Goal: Information Seeking & Learning: Learn about a topic

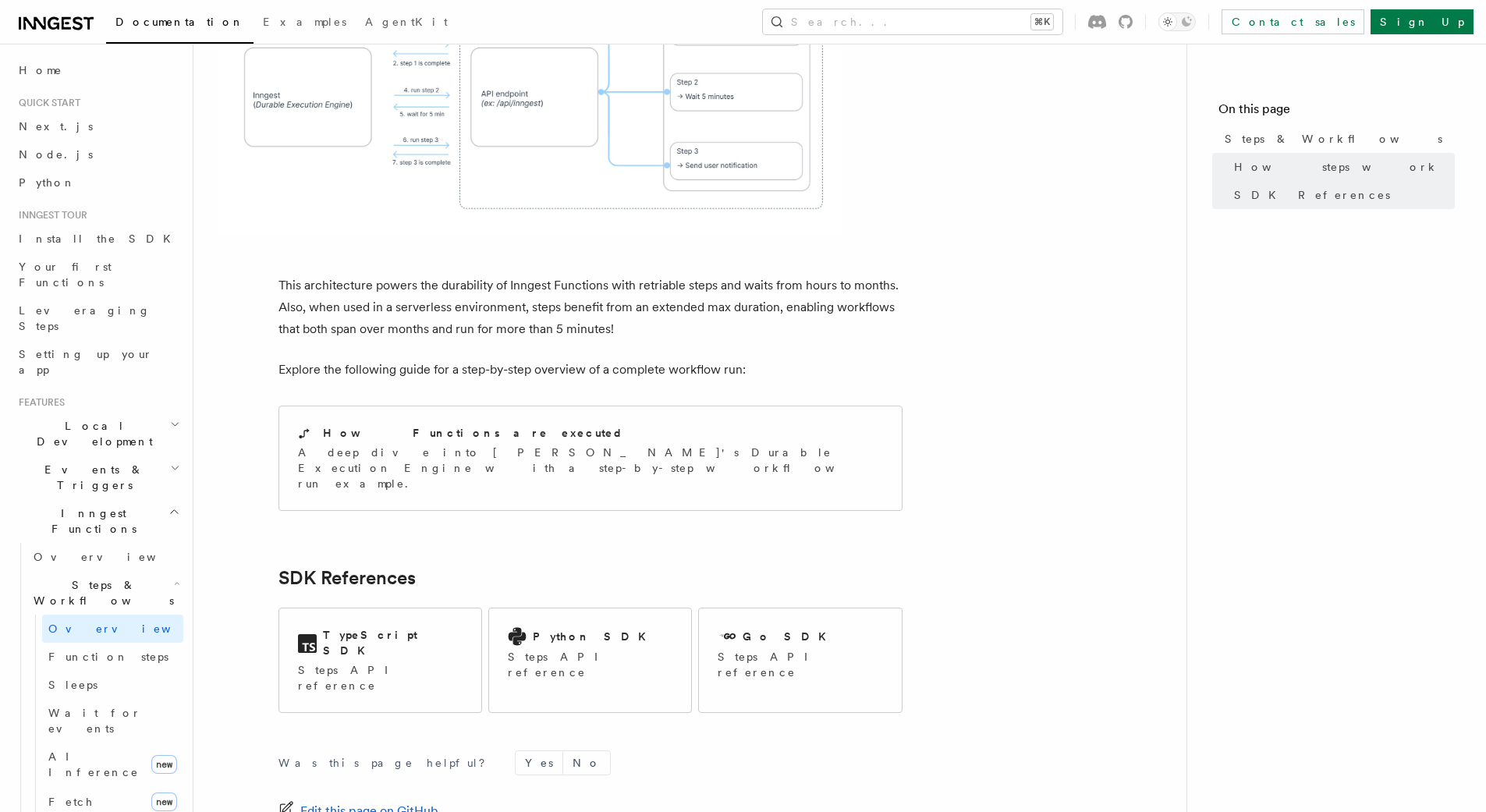
scroll to position [1476, 0]
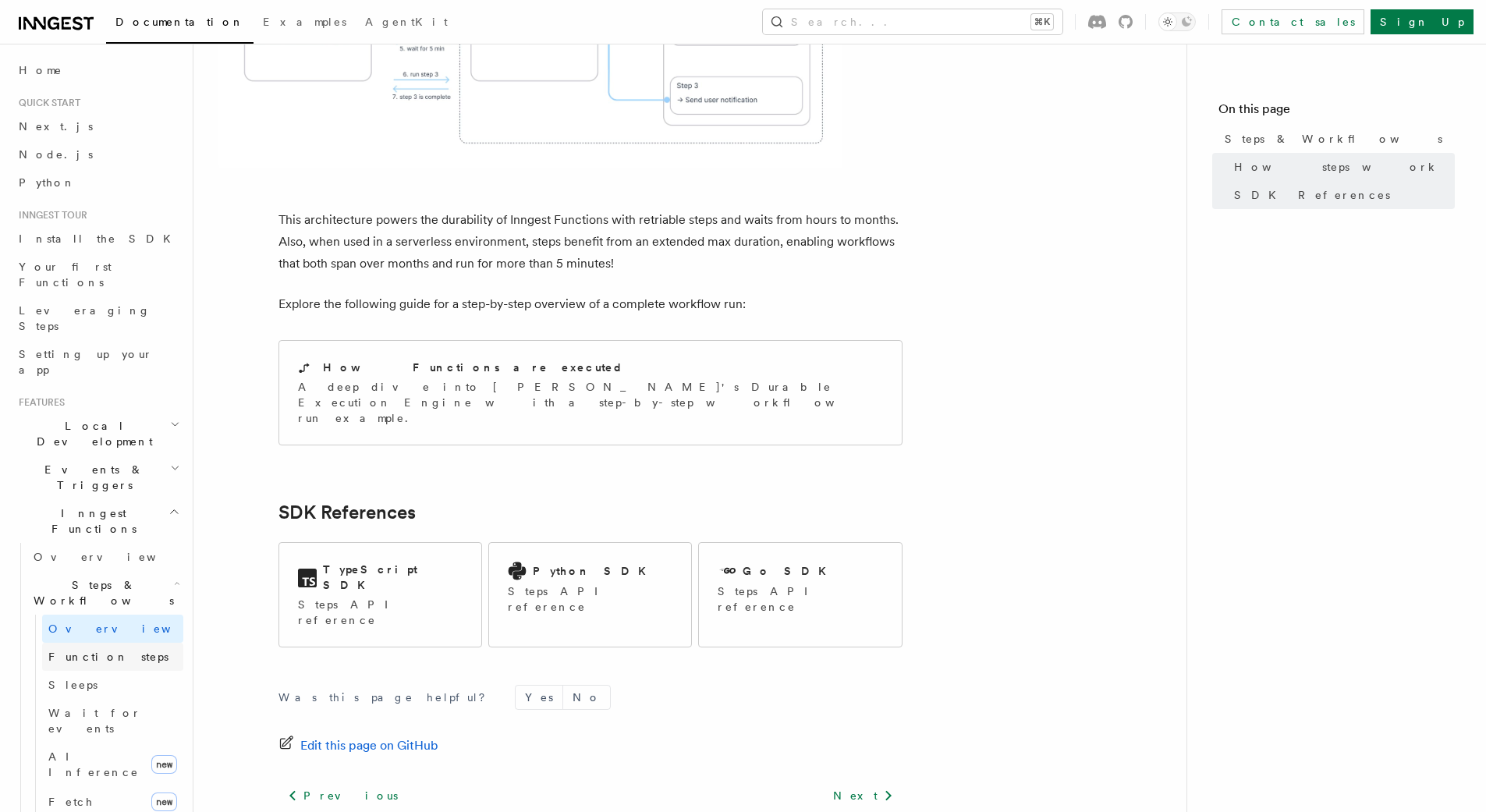
click at [90, 651] on span "Function steps" at bounding box center [108, 657] width 120 height 13
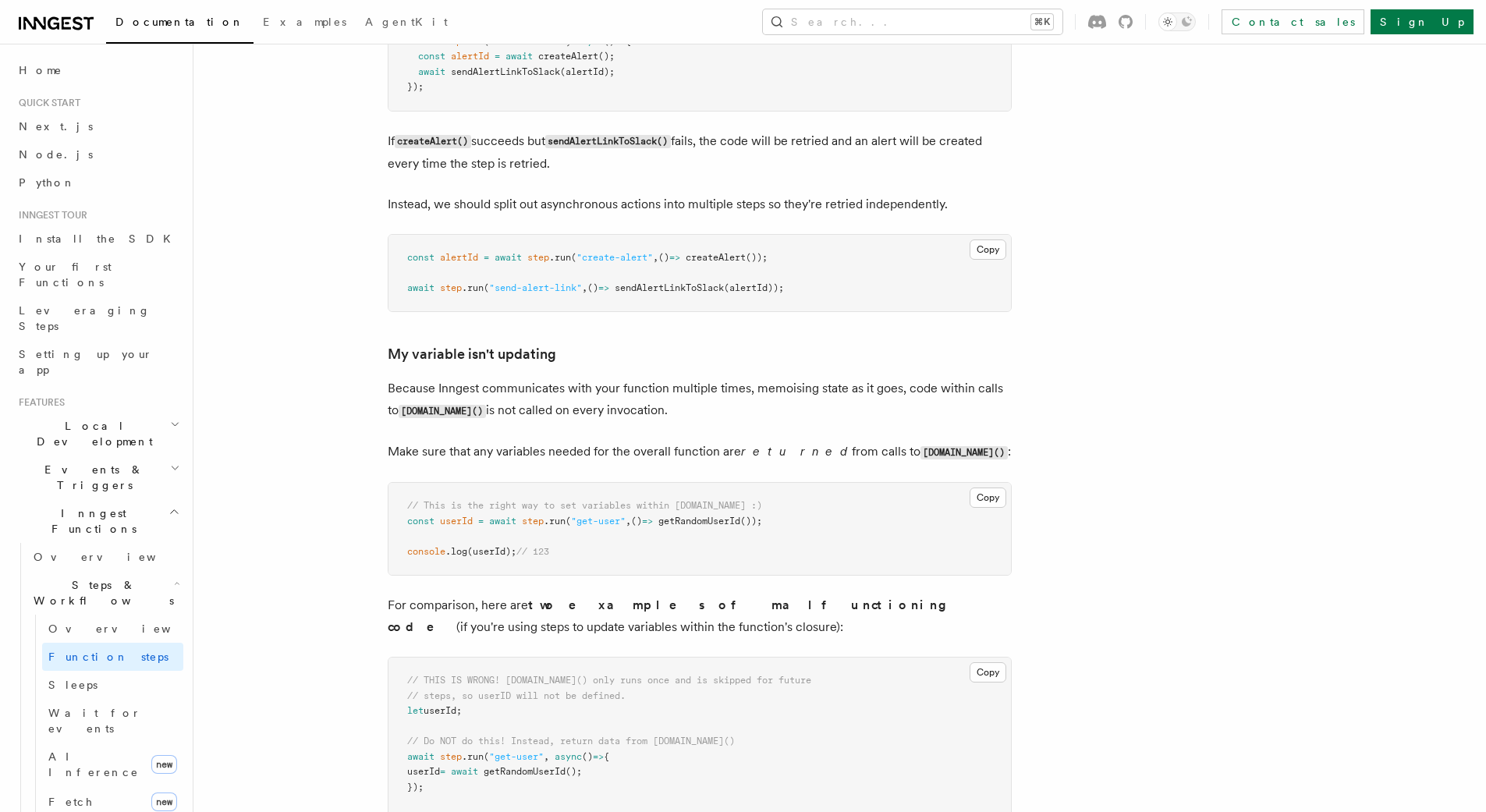
scroll to position [3808, 0]
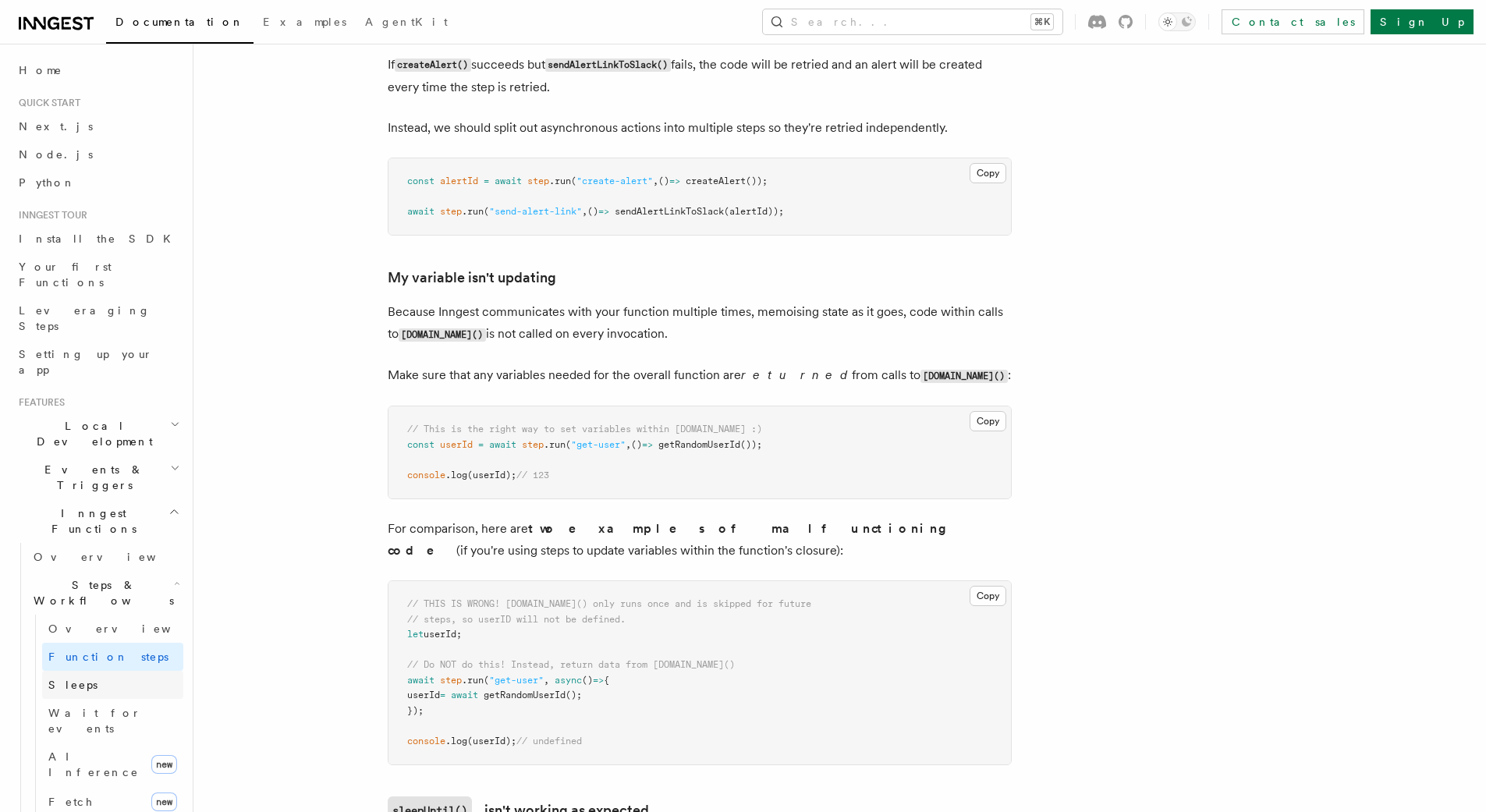
click at [76, 679] on span "Sleeps" at bounding box center [73, 685] width 49 height 13
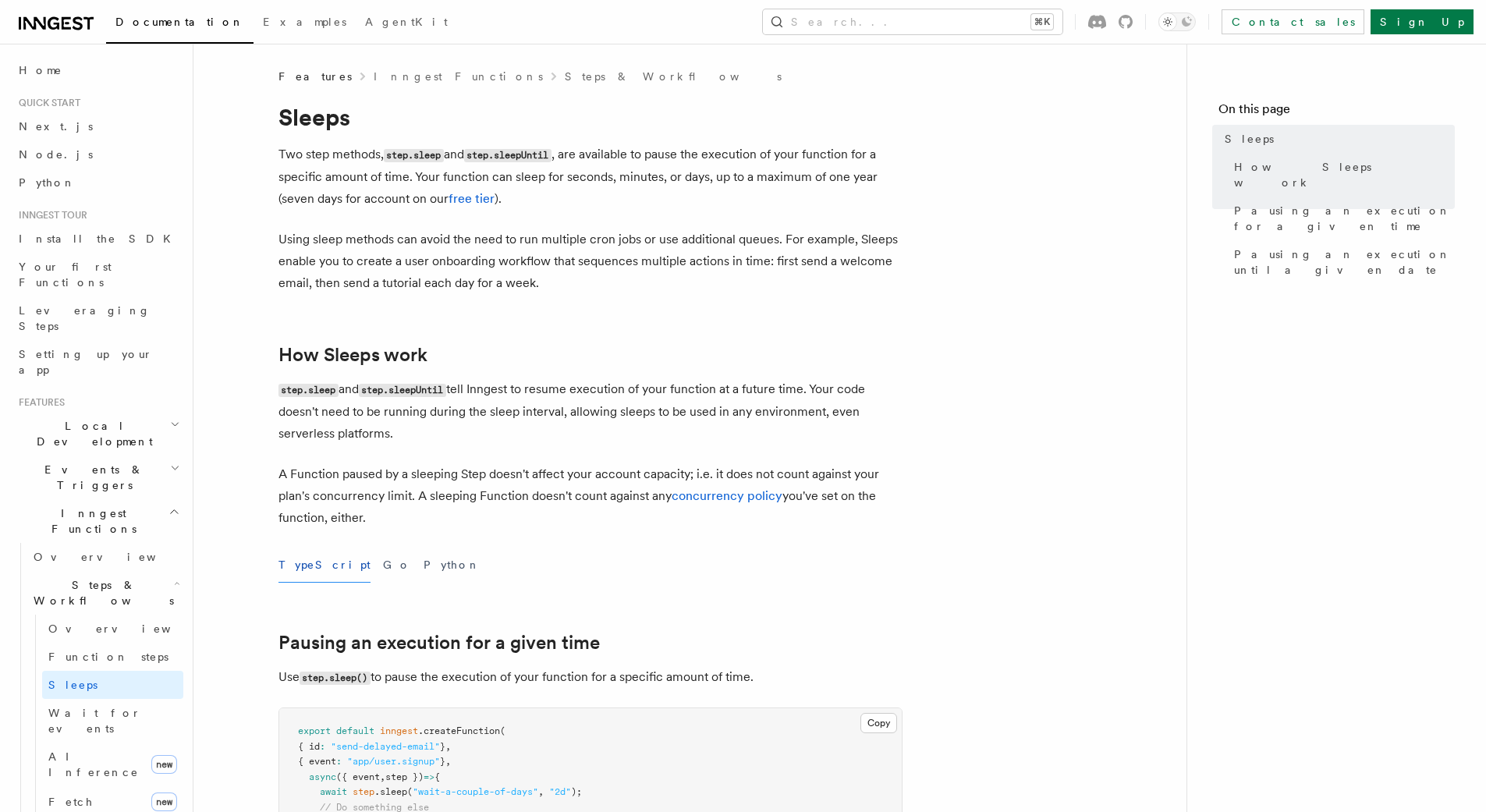
scroll to position [16, 0]
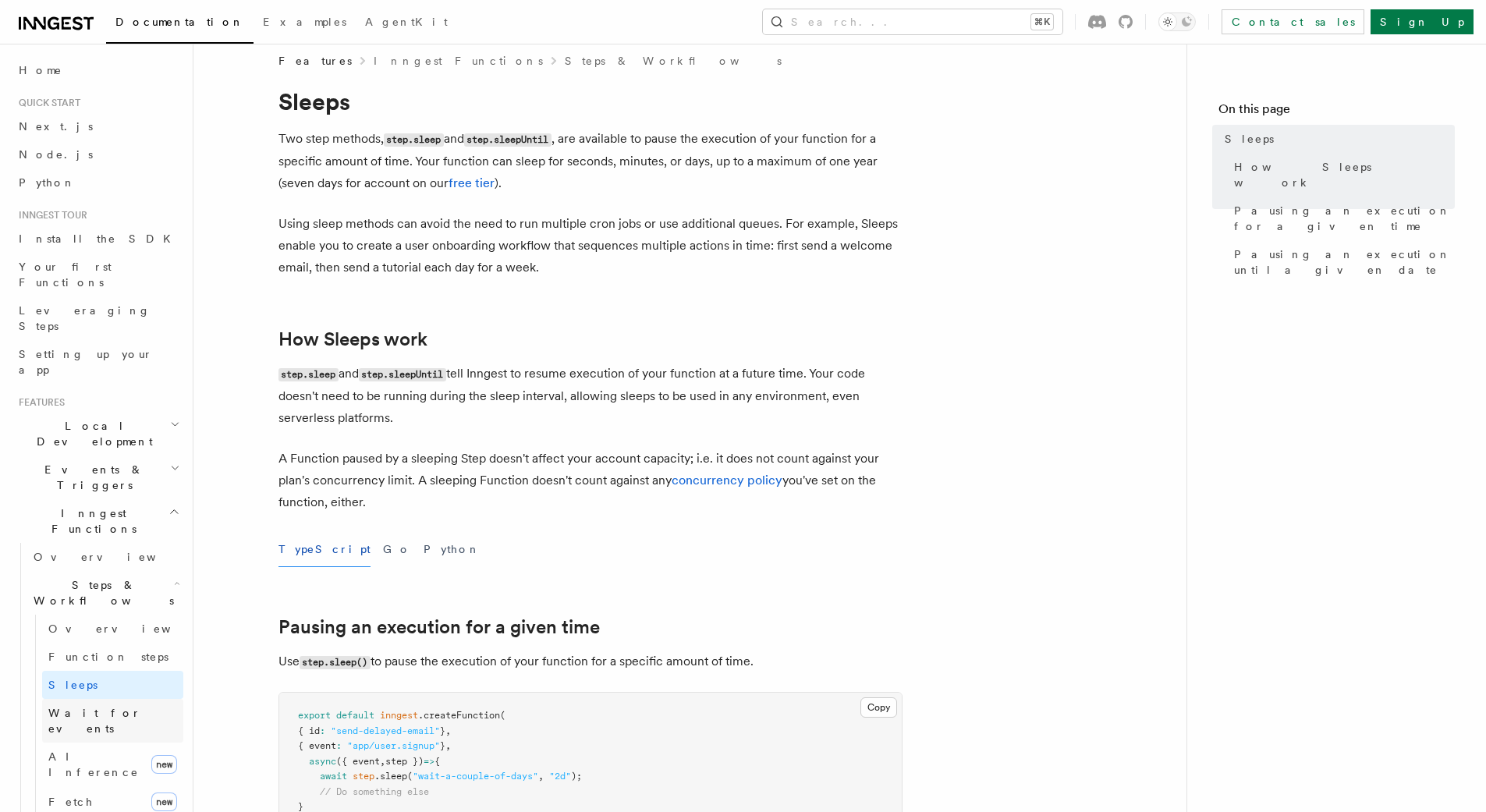
click at [88, 706] on span "Wait for events" at bounding box center [95, 720] width 93 height 28
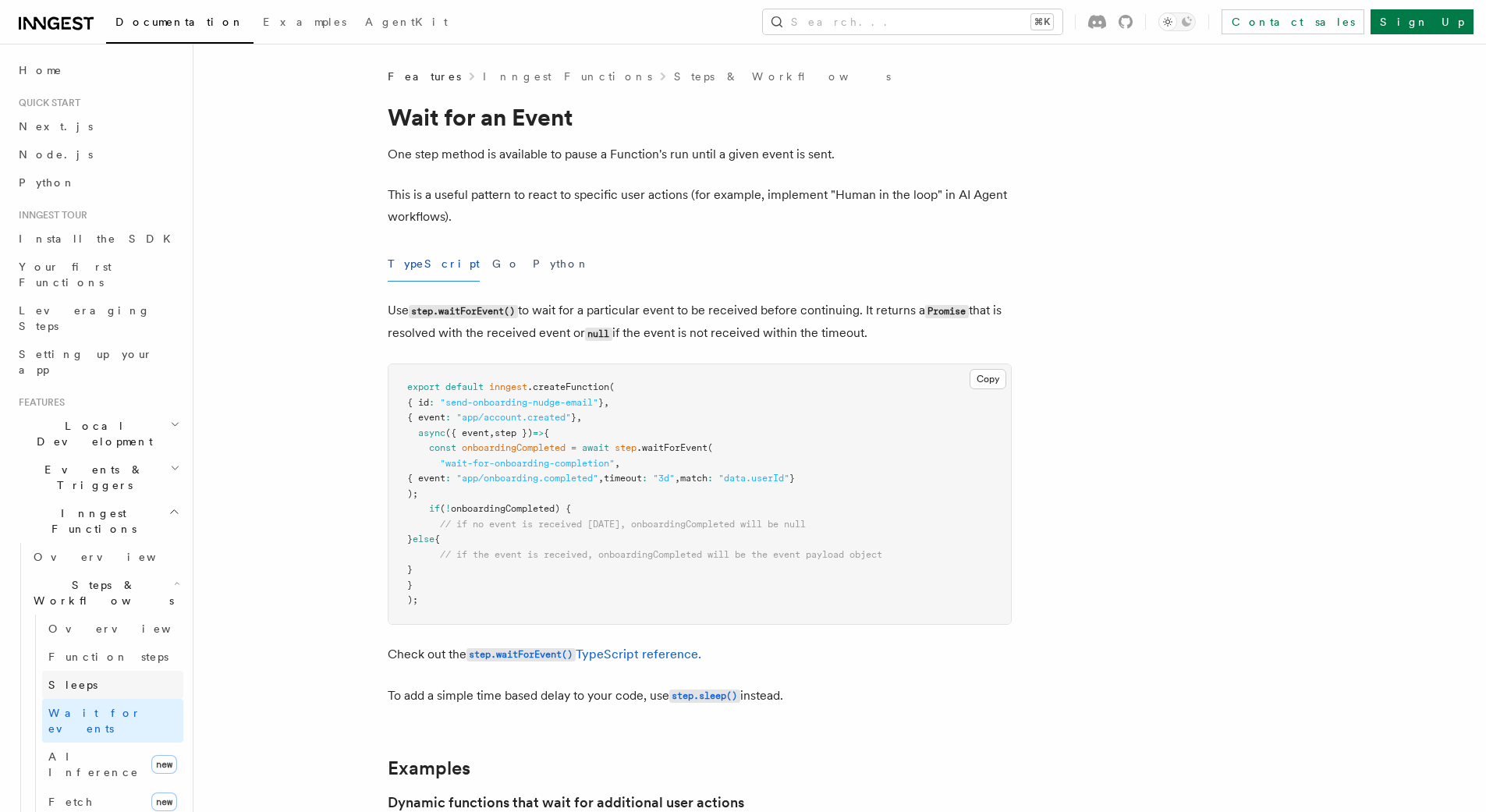
click at [101, 671] on link "Sleeps" at bounding box center [113, 685] width 141 height 28
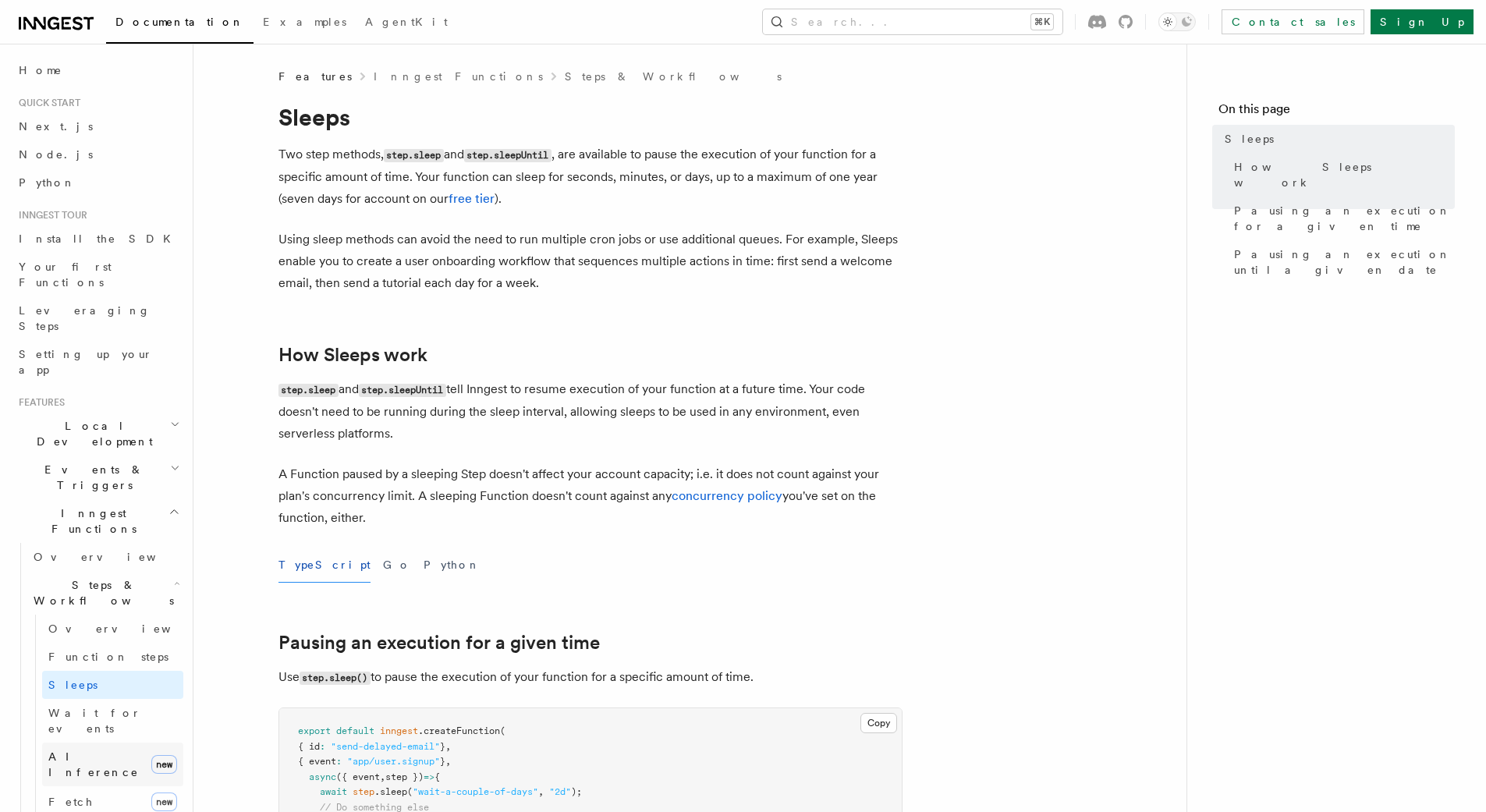
click at [93, 750] on span "AI Inference" at bounding box center [93, 764] width 90 height 28
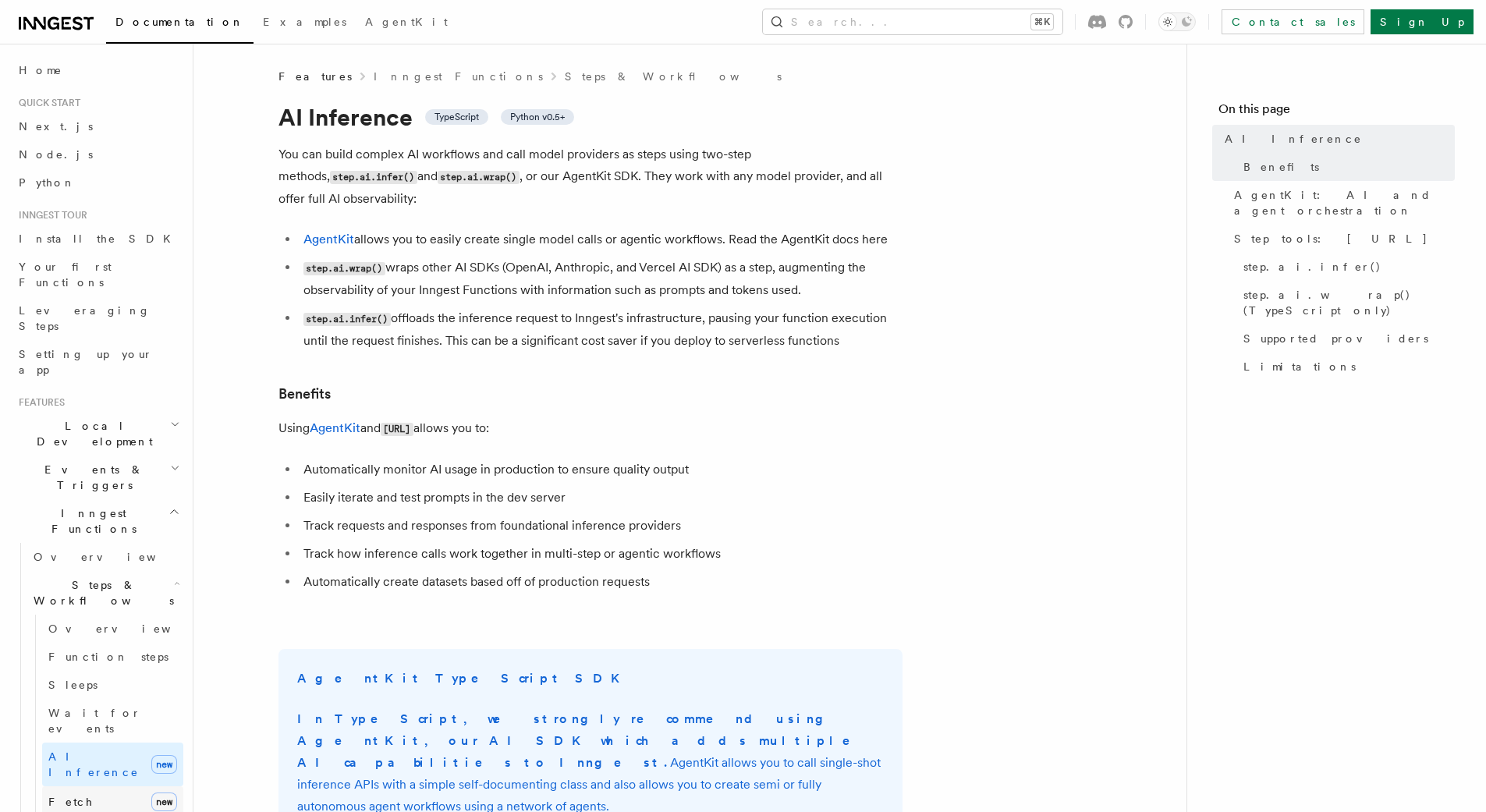
click at [85, 786] on link "Fetch new" at bounding box center [113, 802] width 141 height 31
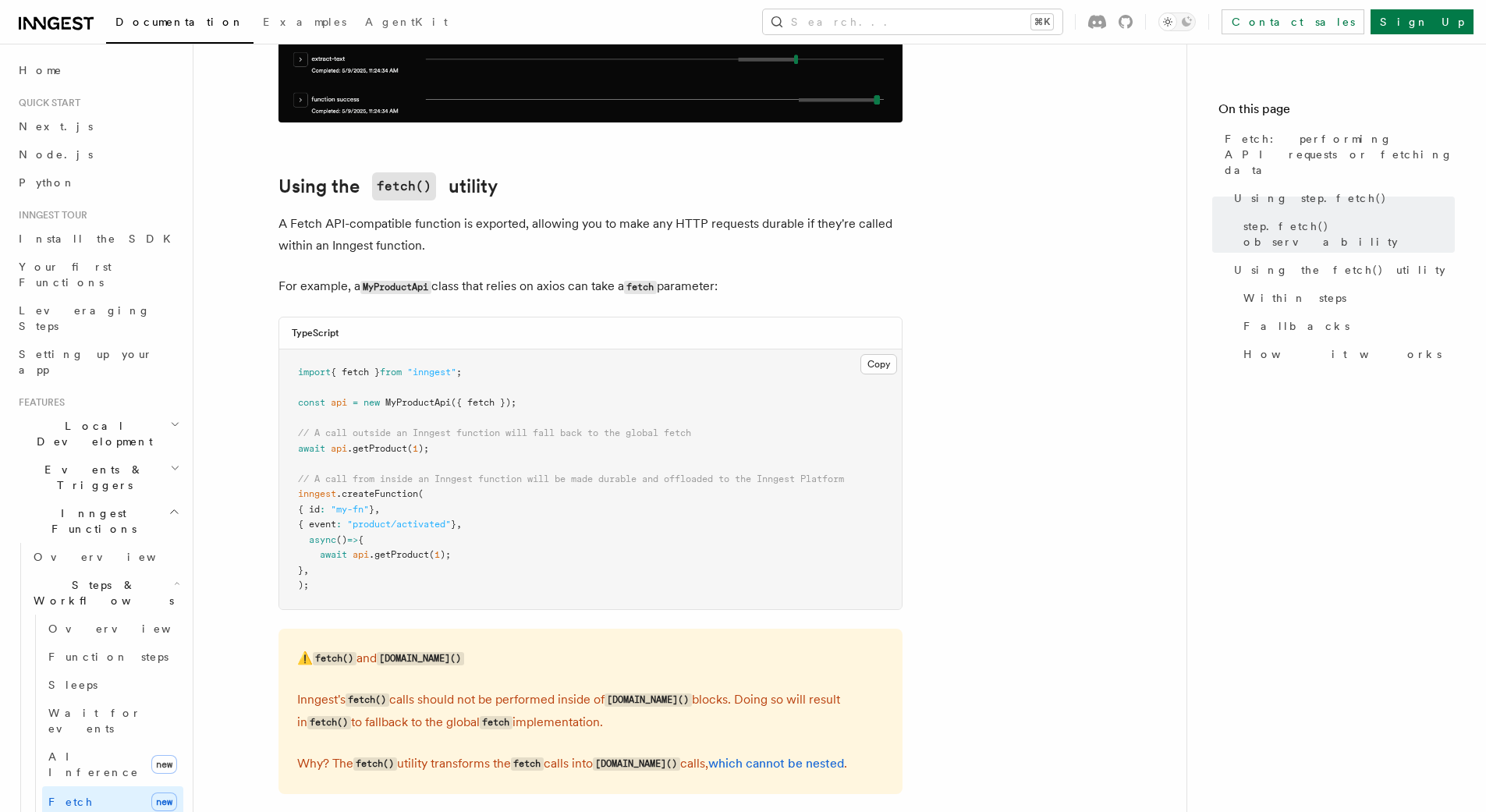
scroll to position [1650, 0]
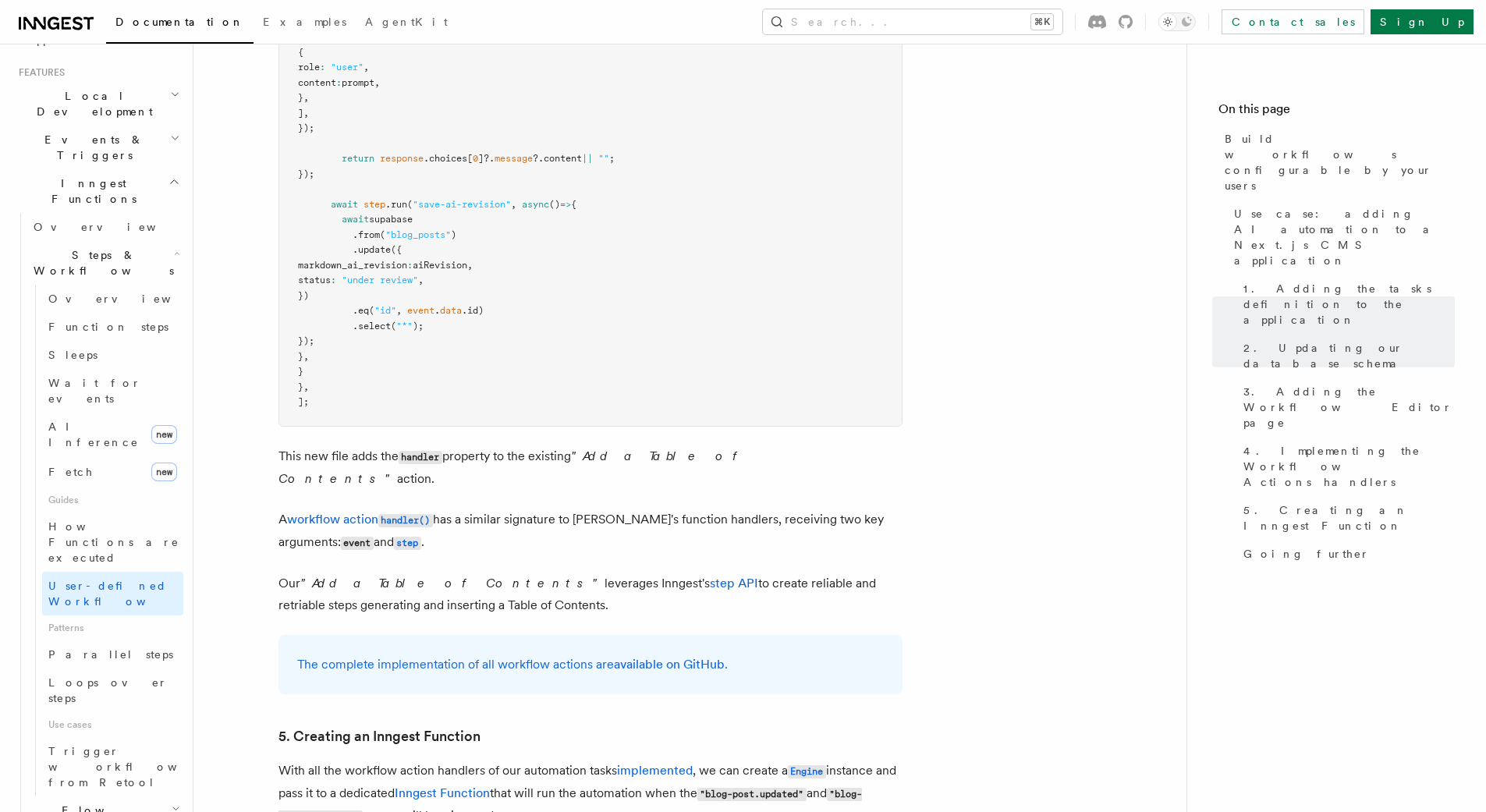
scroll to position [6182, 0]
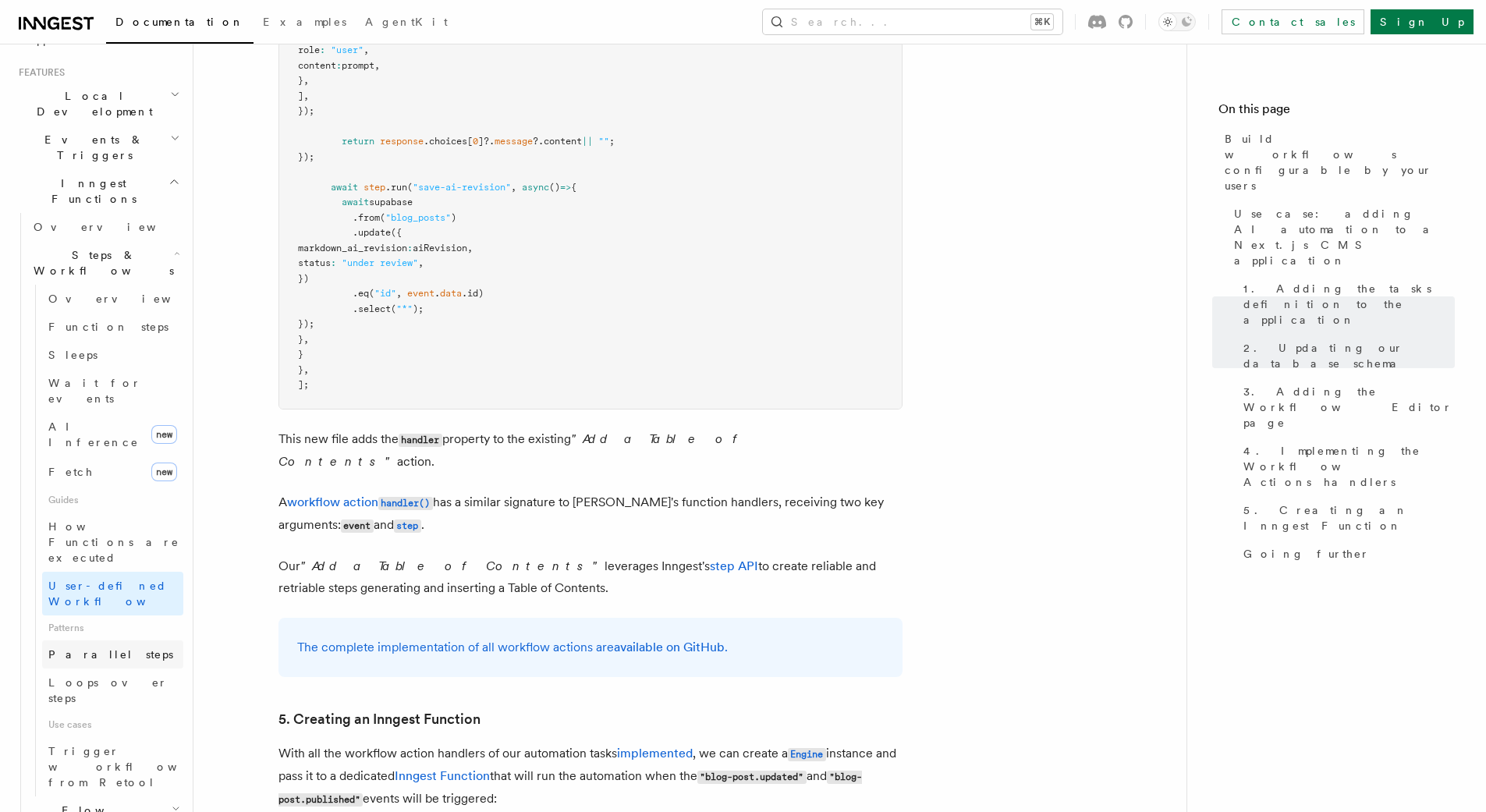
click at [100, 648] on span "Parallel steps" at bounding box center [111, 654] width 125 height 13
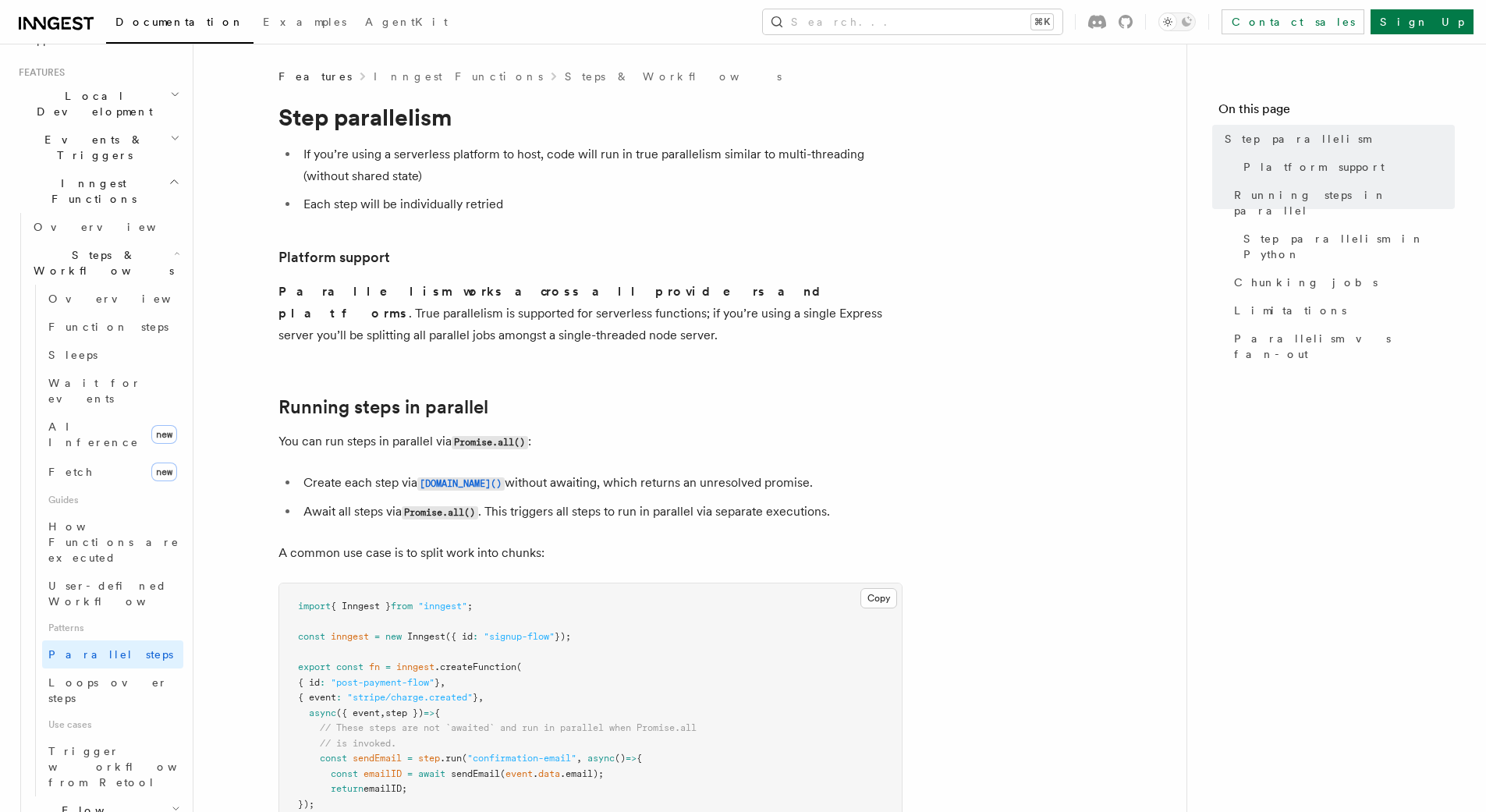
click at [76, 803] on span "Flow Control new" at bounding box center [100, 818] width 144 height 31
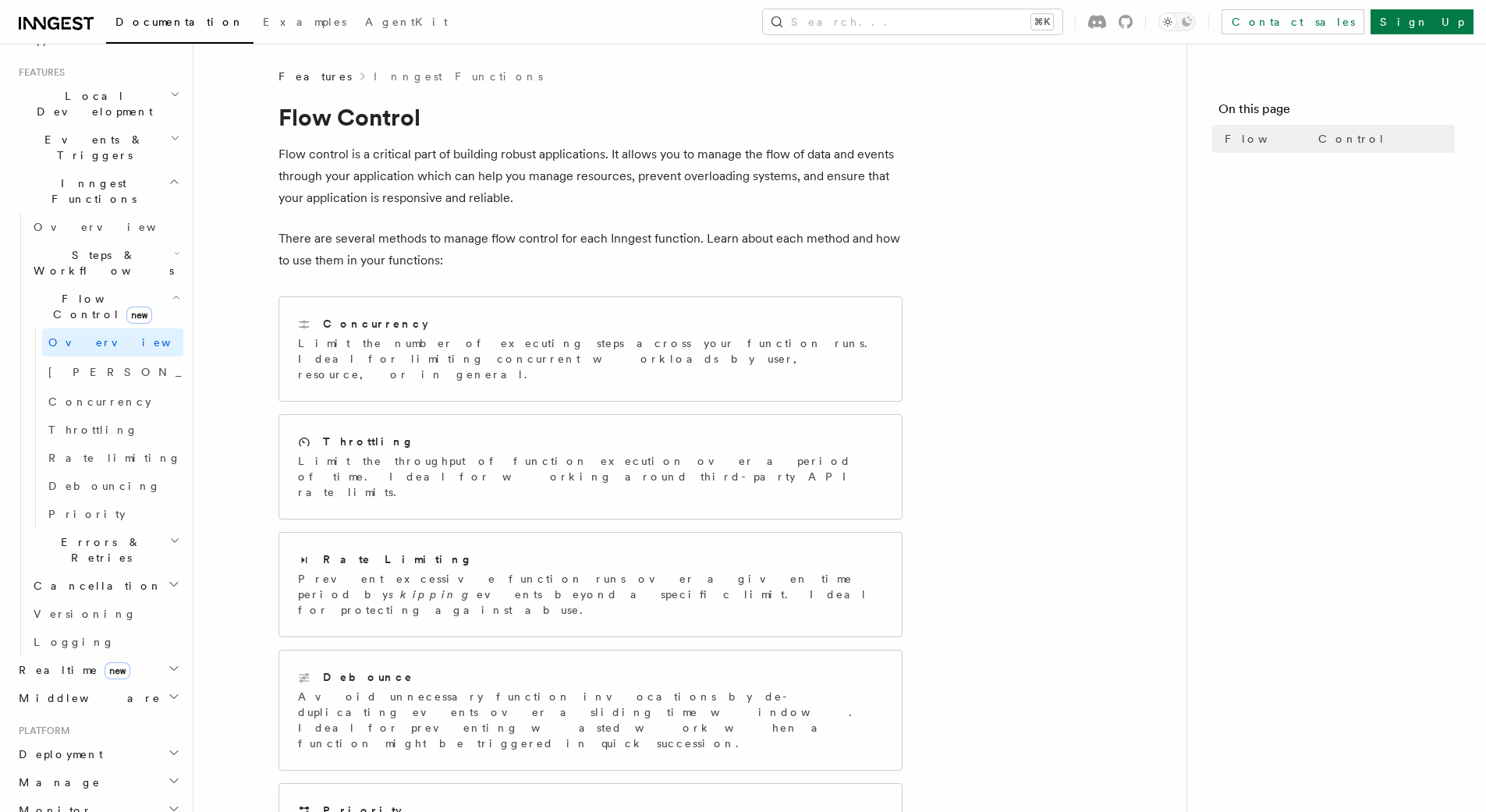
click at [71, 176] on span "Inngest Functions" at bounding box center [90, 191] width 156 height 31
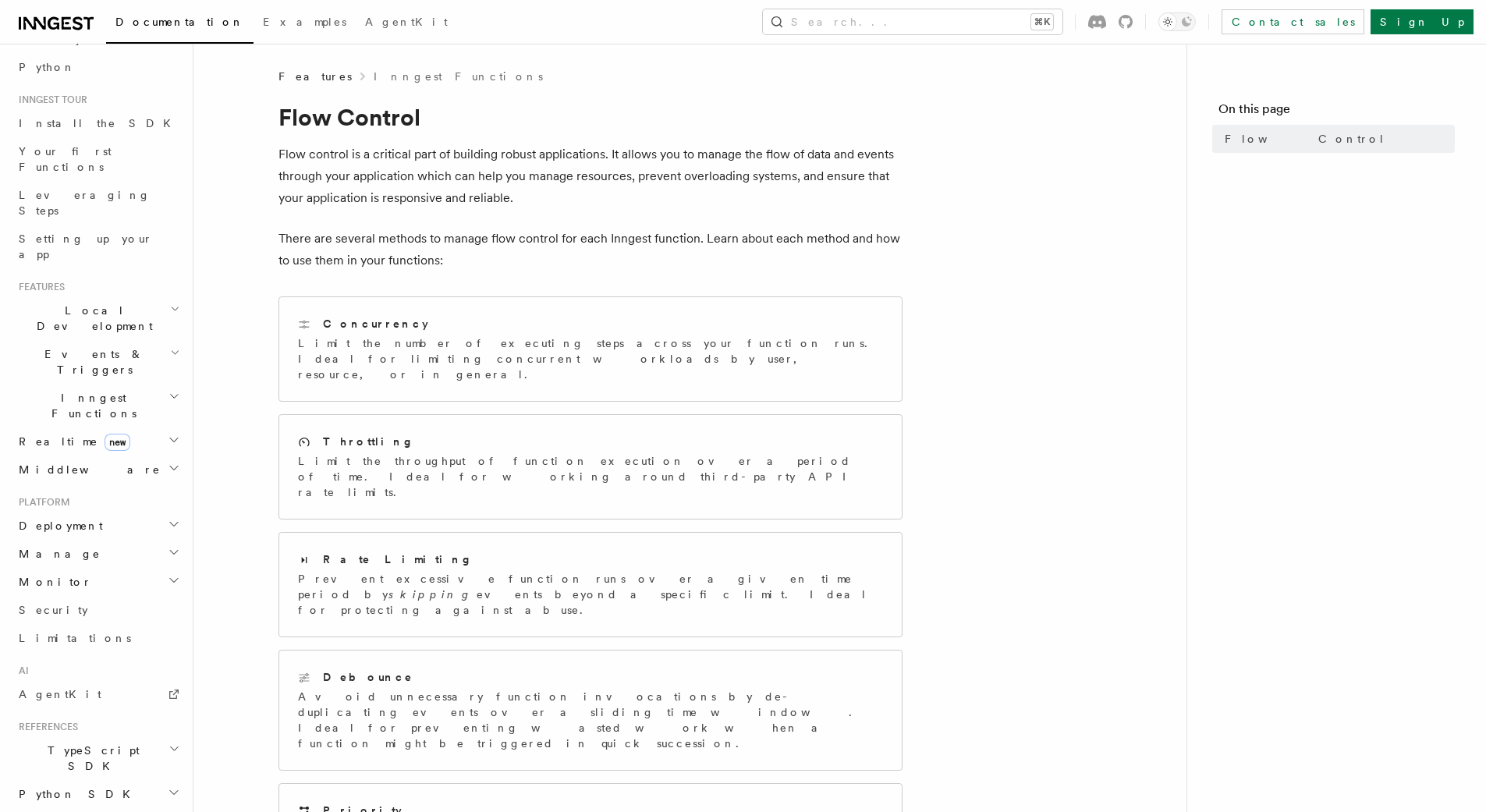
scroll to position [112, 0]
click at [66, 235] on span "Setting up your app" at bounding box center [85, 249] width 134 height 28
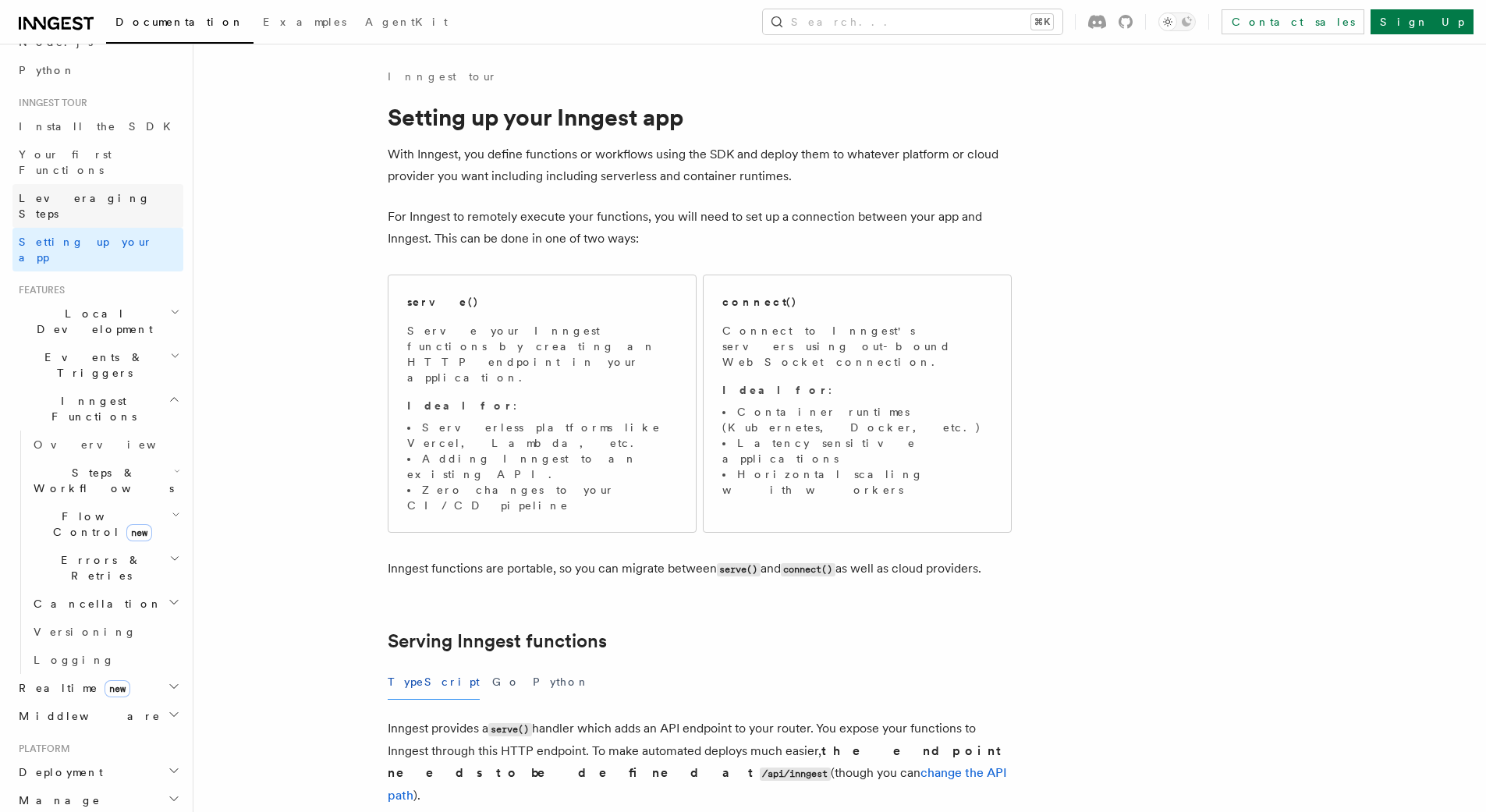
click at [71, 192] on span "Leveraging Steps" at bounding box center [85, 206] width 132 height 28
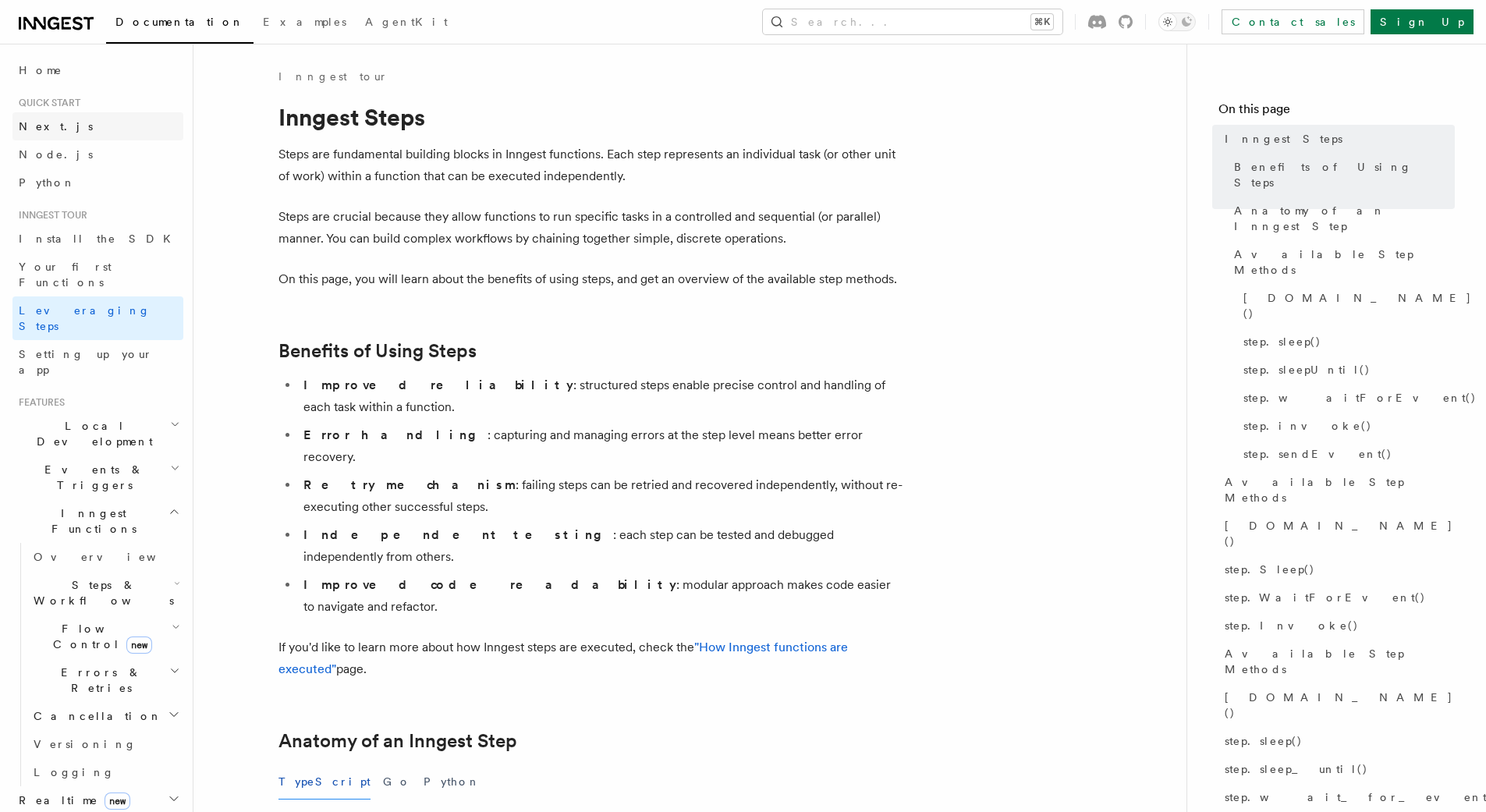
click at [33, 134] on link "Next.js" at bounding box center [98, 126] width 171 height 28
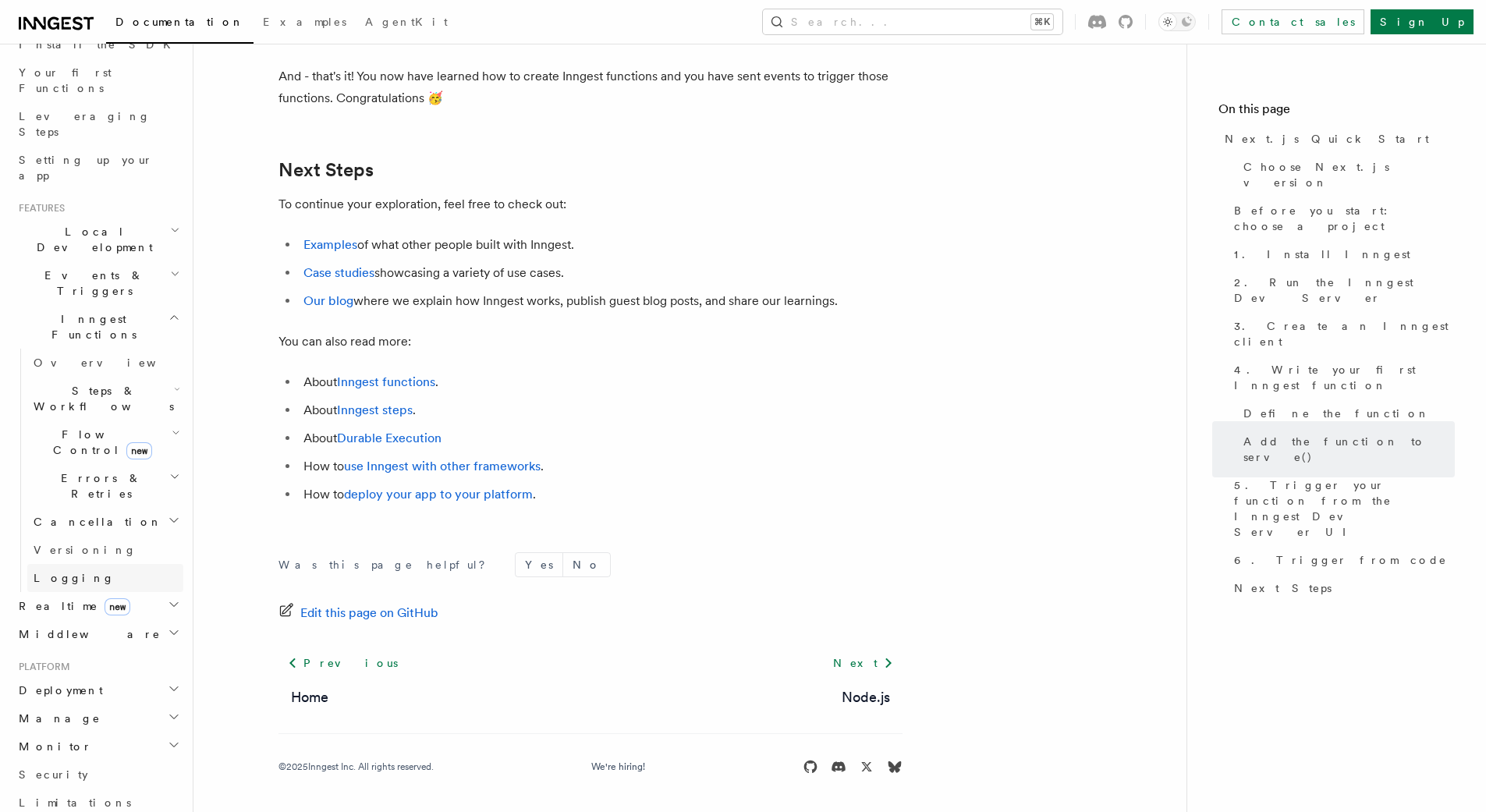
scroll to position [436, 0]
